Goal: Task Accomplishment & Management: Complete application form

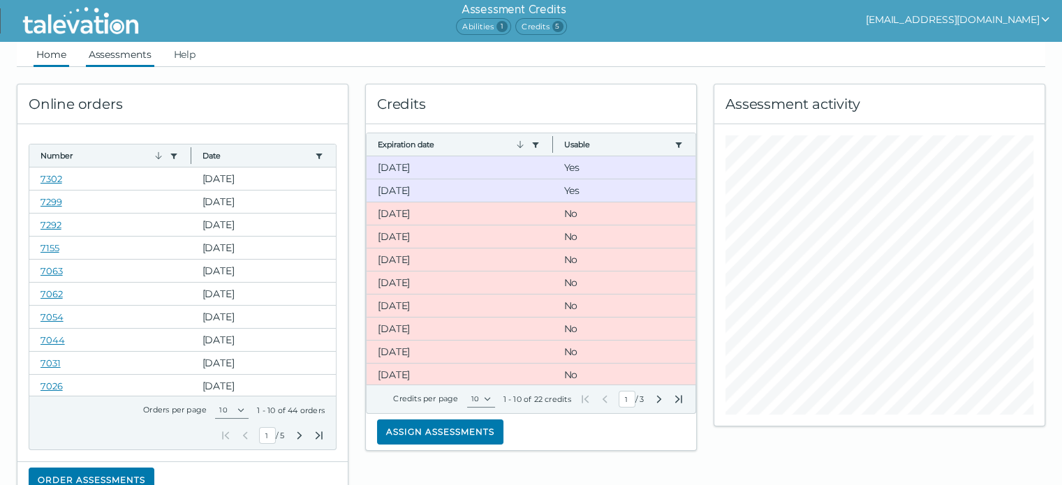
click at [121, 44] on link "Assessments" at bounding box center [120, 54] width 68 height 25
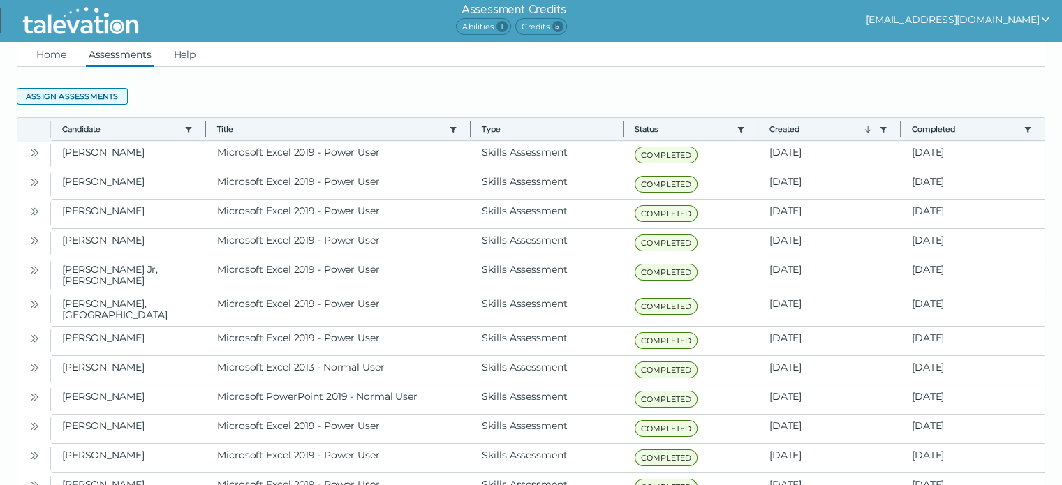
click at [94, 90] on button "Assign assessments" at bounding box center [72, 96] width 111 height 17
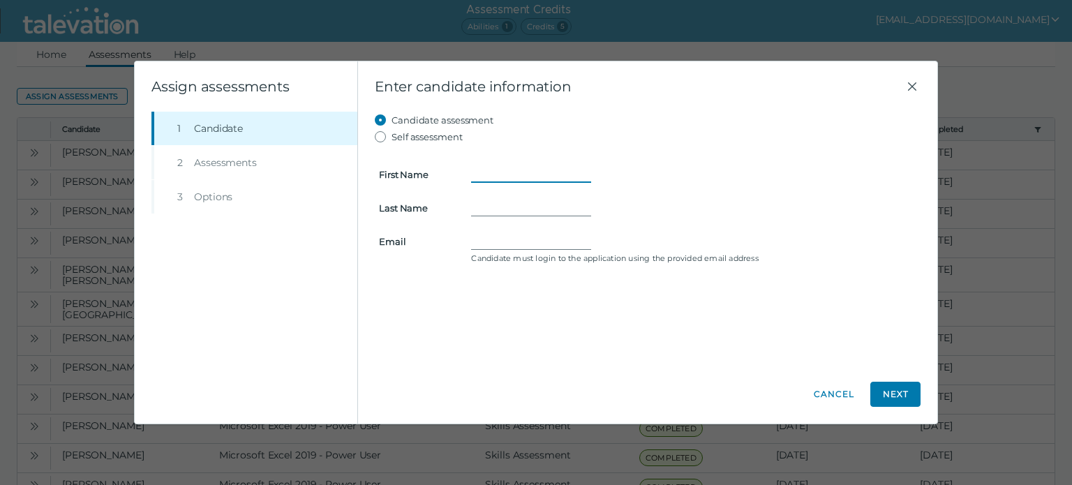
click at [510, 175] on input "First Name" at bounding box center [531, 174] width 120 height 17
type input "[PERSON_NAME]"
click at [541, 212] on input "Last Name" at bounding box center [531, 208] width 120 height 17
type input "Uchegbu"
click at [508, 237] on input "Email" at bounding box center [531, 241] width 120 height 17
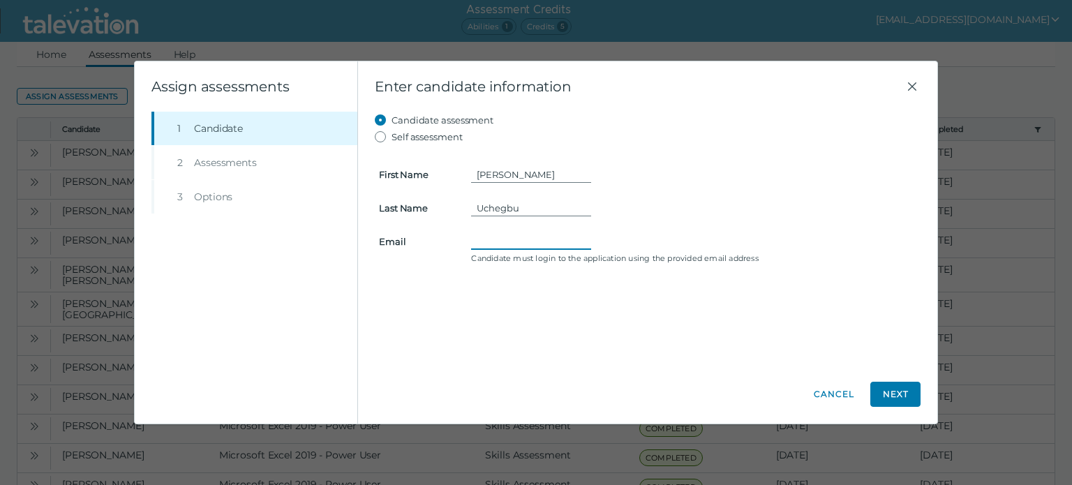
paste input "[EMAIL_ADDRESS][DOMAIN_NAME]"
type input "[EMAIL_ADDRESS][DOMAIN_NAME]"
click at [888, 401] on button "Next" at bounding box center [896, 394] width 50 height 25
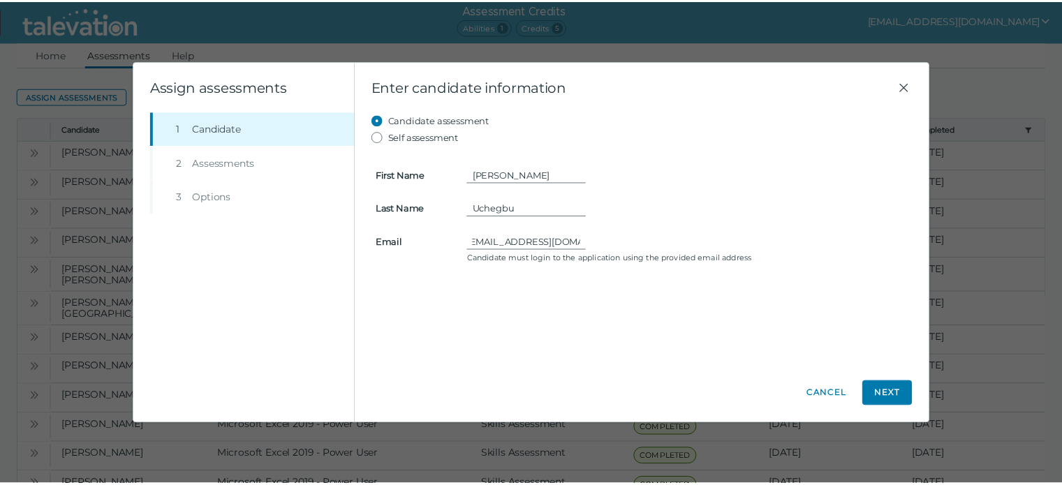
scroll to position [0, 0]
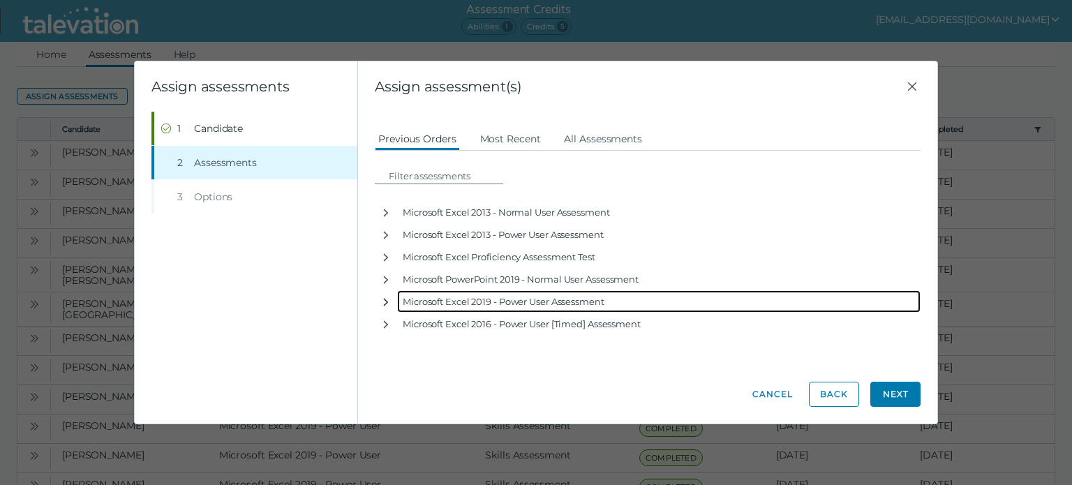
click at [386, 300] on icon "button" at bounding box center [386, 302] width 5 height 8
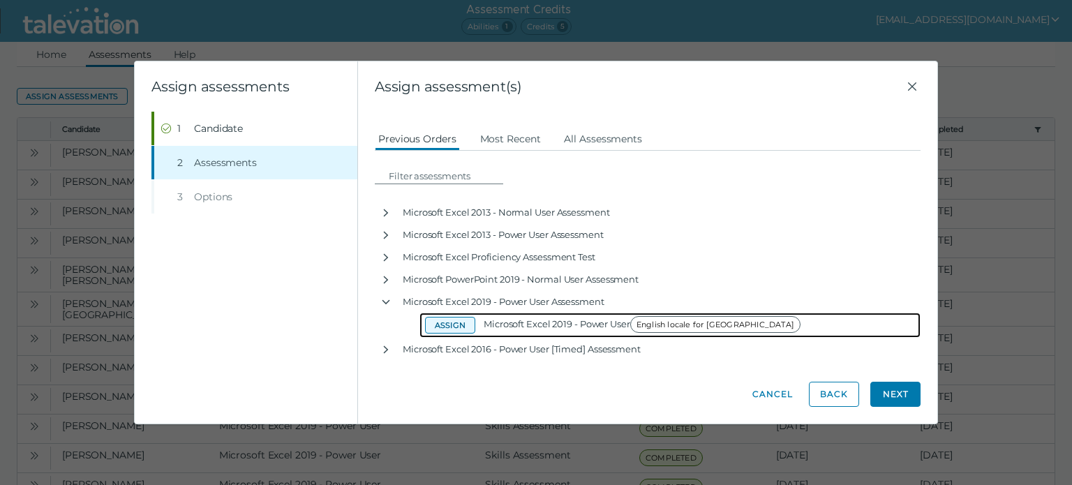
click at [438, 325] on button "Assign" at bounding box center [450, 325] width 50 height 17
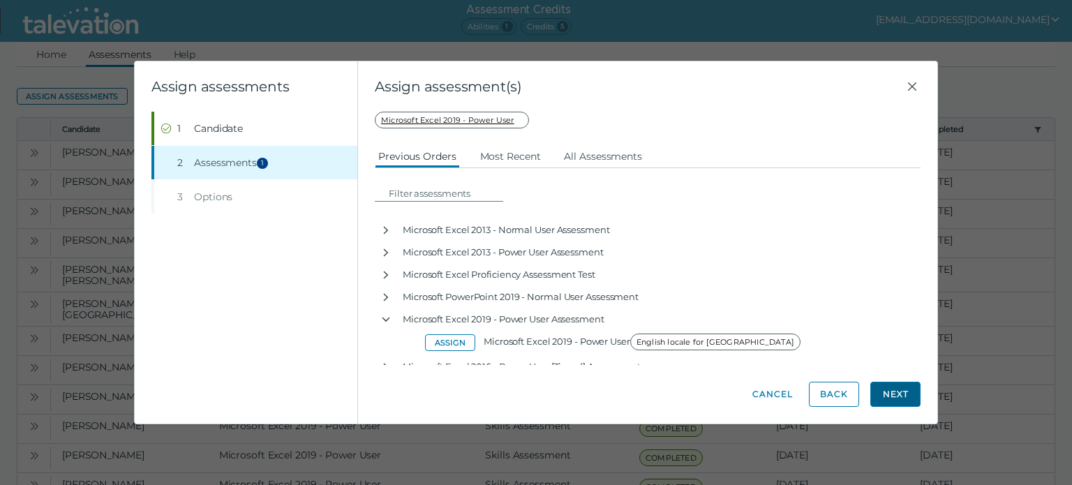
click at [908, 394] on button "Next" at bounding box center [896, 394] width 50 height 25
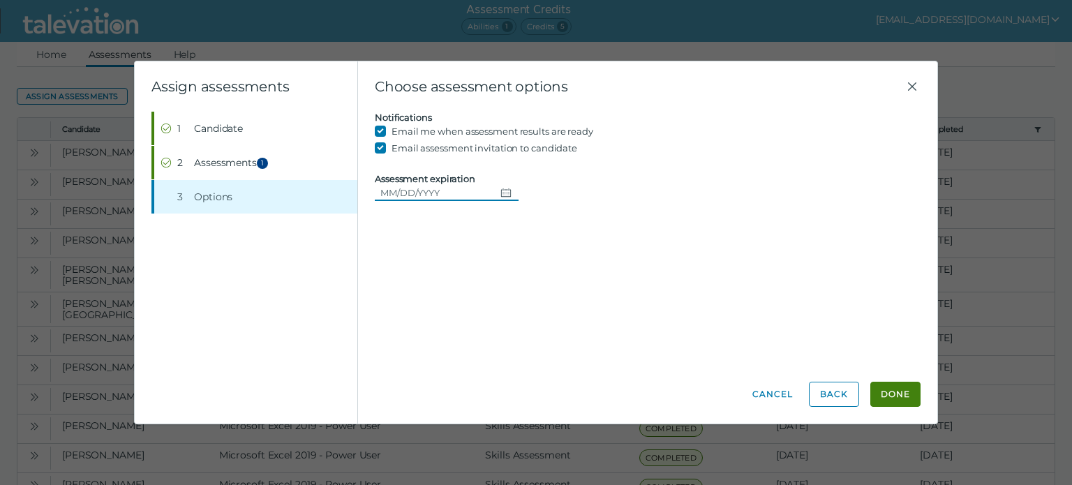
click at [501, 191] on icon "Choose date" at bounding box center [506, 192] width 11 height 11
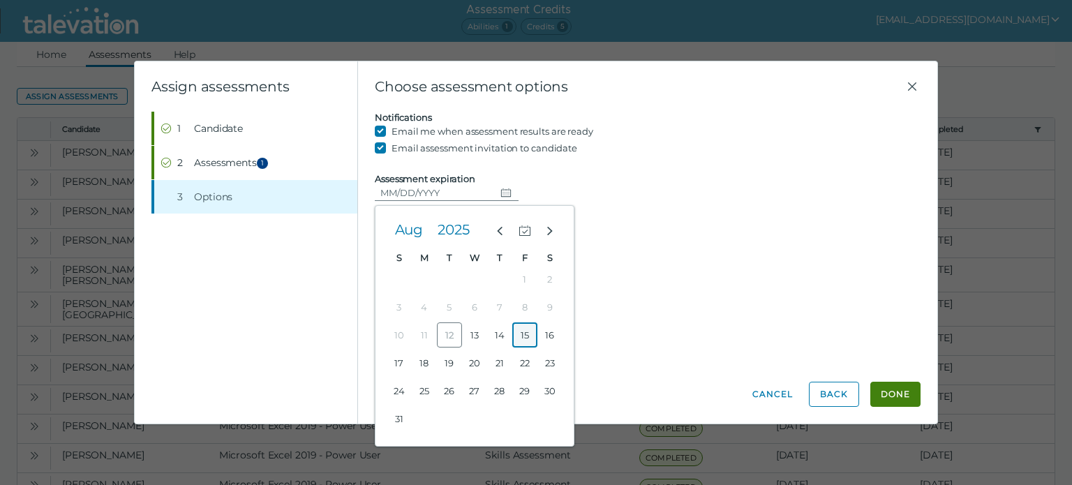
click at [529, 334] on button "15" at bounding box center [524, 335] width 25 height 25
type input "[DATE]"
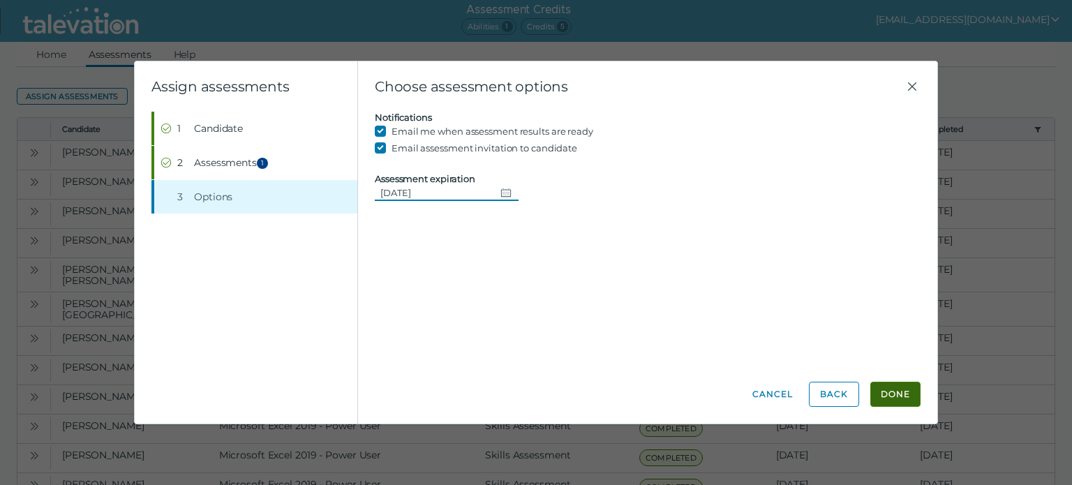
click at [889, 385] on button "Done" at bounding box center [896, 394] width 50 height 25
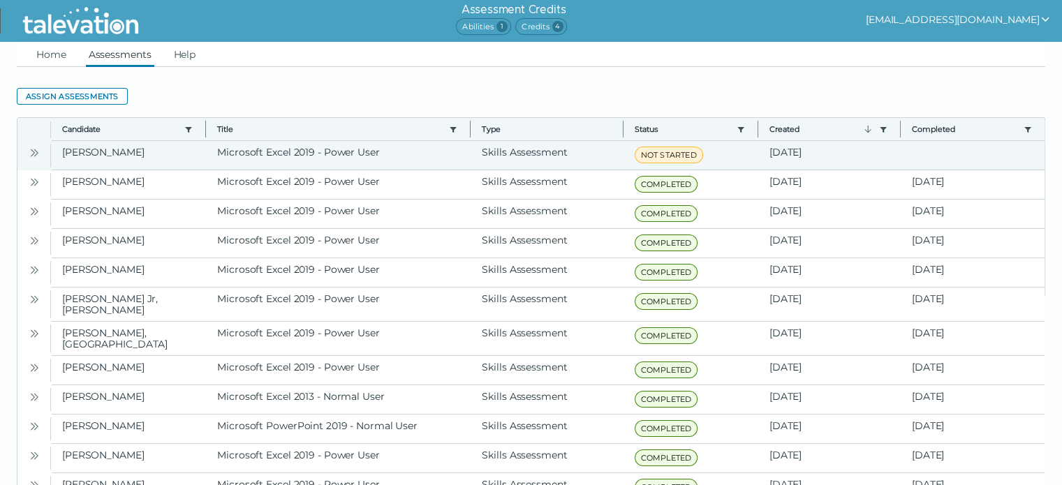
click at [36, 149] on icon "Open" at bounding box center [34, 152] width 11 height 11
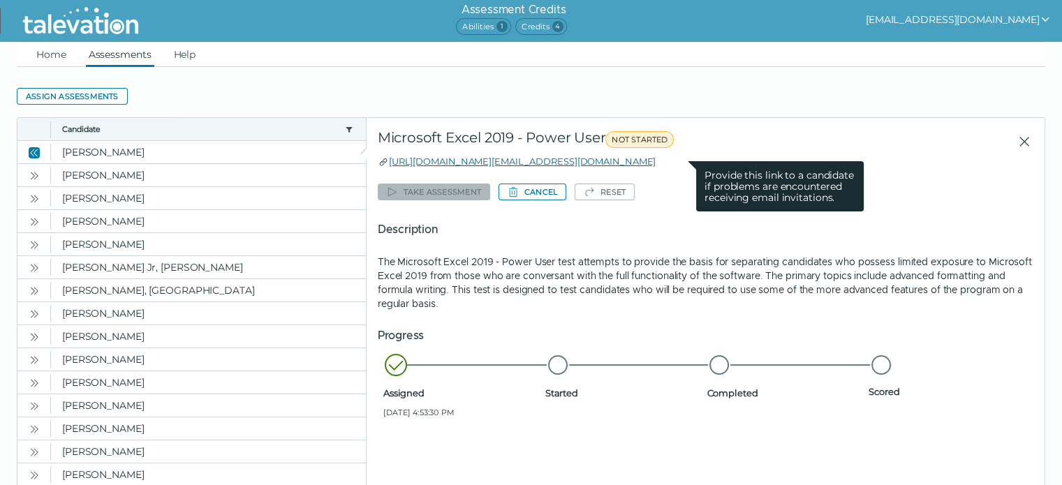
drag, startPoint x: 691, startPoint y: 161, endPoint x: 388, endPoint y: 167, distance: 302.4
click at [388, 167] on div "[URL][DOMAIN_NAME][EMAIL_ADDRESS][DOMAIN_NAME] Provide this link to a candidate…" at bounding box center [706, 161] width 656 height 14
copy link "[URL][DOMAIN_NAME][EMAIL_ADDRESS][DOMAIN_NAME]"
